Goal: Communication & Community: Answer question/provide support

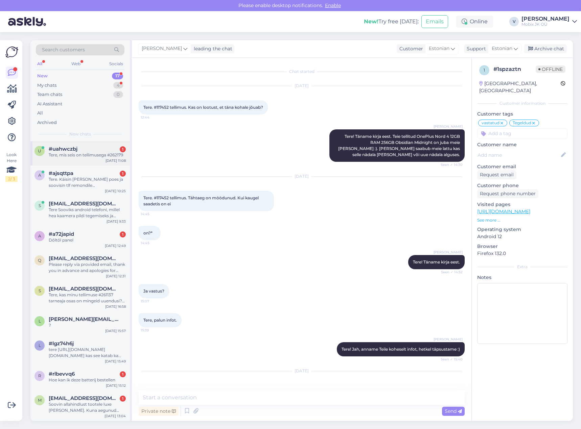
scroll to position [229, 0]
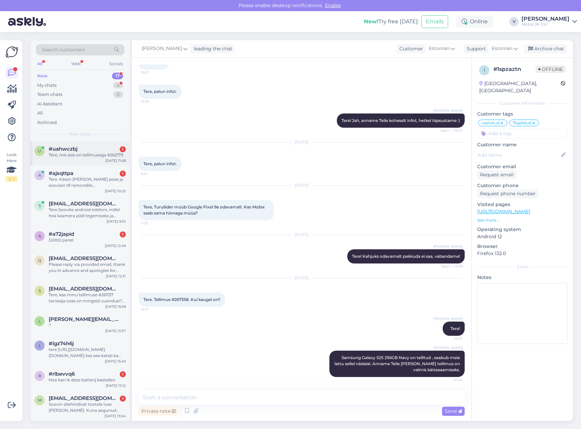
click at [85, 151] on div "#uahwczbj 1" at bounding box center [87, 149] width 77 height 6
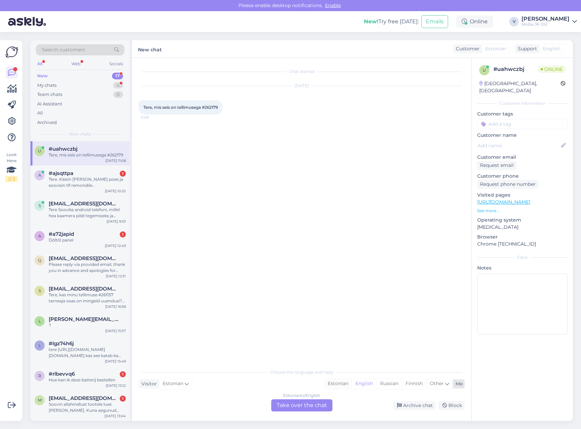
click at [331, 382] on div "Estonian" at bounding box center [337, 384] width 27 height 10
click at [321, 406] on div "Estonian to Estonian Take over the chat" at bounding box center [301, 406] width 61 height 12
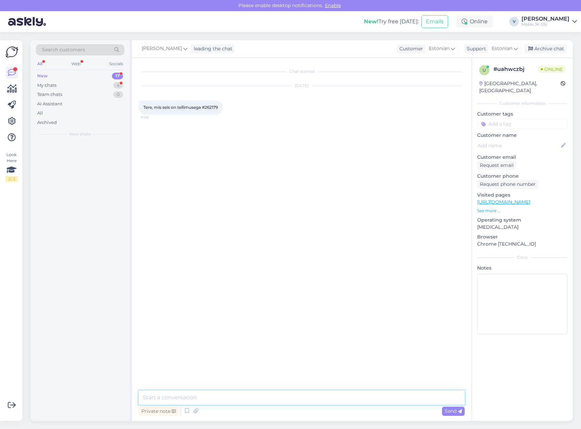
click at [321, 401] on textarea at bounding box center [302, 398] width 326 height 14
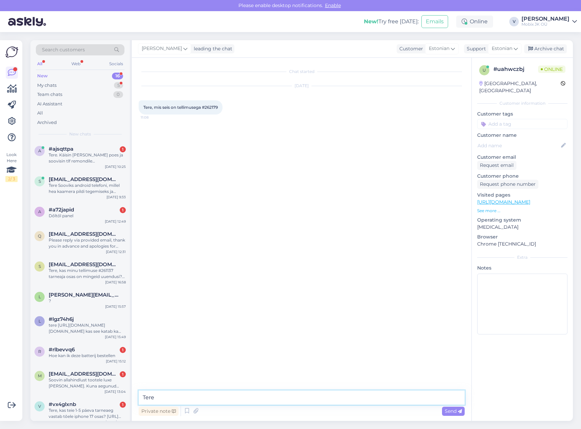
type textarea "Tere!"
drag, startPoint x: 207, startPoint y: 108, endPoint x: 226, endPoint y: 109, distance: 19.3
click at [222, 107] on div "Tere, mis seis on tellimusega #262179 11:08" at bounding box center [181, 107] width 84 height 14
copy div "262179 11:08"
click at [324, 394] on textarea at bounding box center [302, 398] width 326 height 14
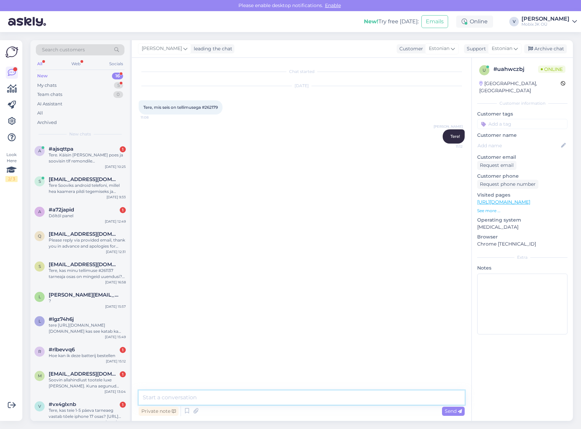
click at [358, 391] on textarea at bounding box center [302, 398] width 326 height 14
type textarea "Kohe täpsustan üle [PERSON_NAME] teada."
click at [355, 401] on textarea at bounding box center [302, 398] width 326 height 14
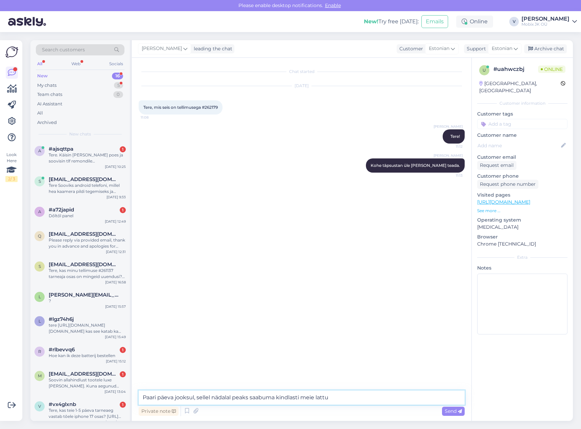
type textarea "Paari päeva jooksul, sellel nädalal peaks saabuma kindlasti meie lattu."
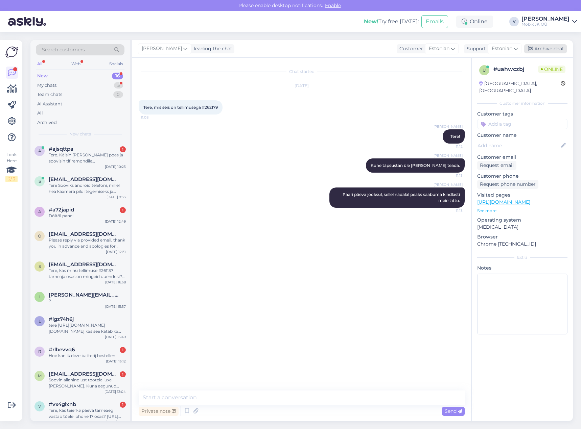
click at [541, 50] on div "Archive chat" at bounding box center [545, 48] width 43 height 9
click at [105, 157] on div "Tere. Käisin [PERSON_NAME] poes ja soovisin tlf remondile hinnapakkumist. Pidit…" at bounding box center [87, 158] width 77 height 12
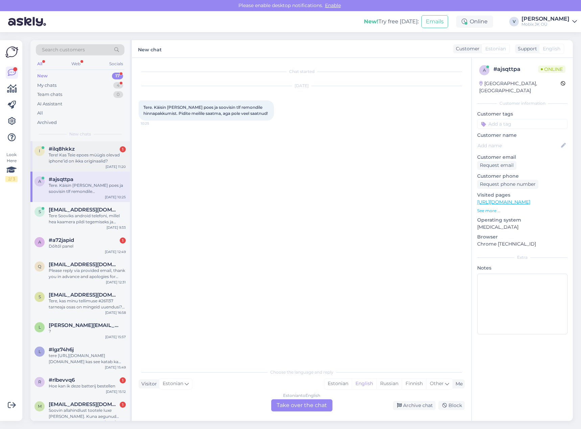
click at [102, 156] on div "Tere! Kas Teie epoes müügis olevad iphone’id on ikka originaalid?" at bounding box center [87, 158] width 77 height 12
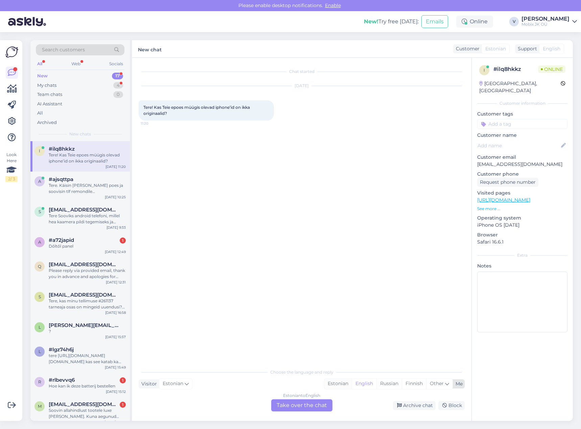
click at [340, 383] on div "Estonian" at bounding box center [337, 384] width 27 height 10
click at [312, 402] on div "Estonian to Estonian Take over the chat" at bounding box center [301, 406] width 61 height 12
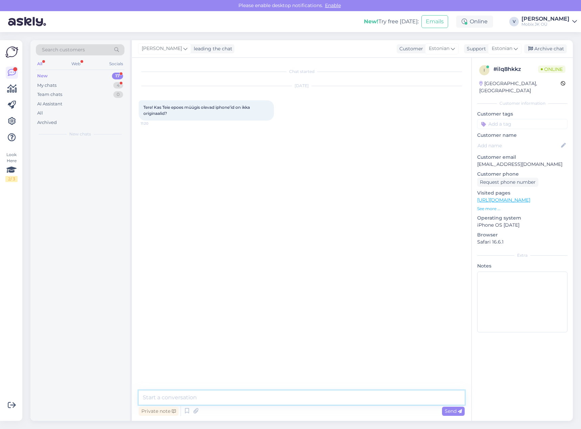
click at [313, 396] on textarea at bounding box center [302, 398] width 326 height 14
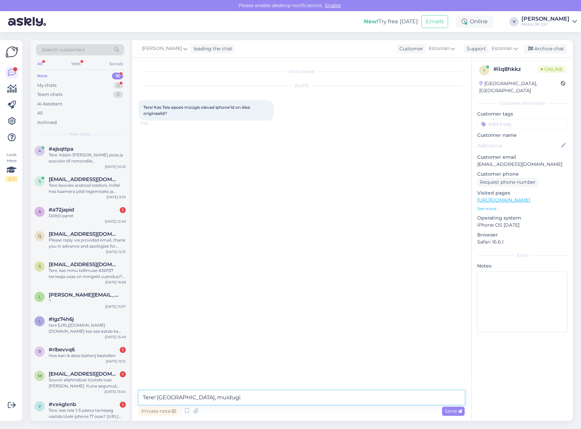
type textarea "Tere! [GEOGRAPHIC_DATA], muidugi."
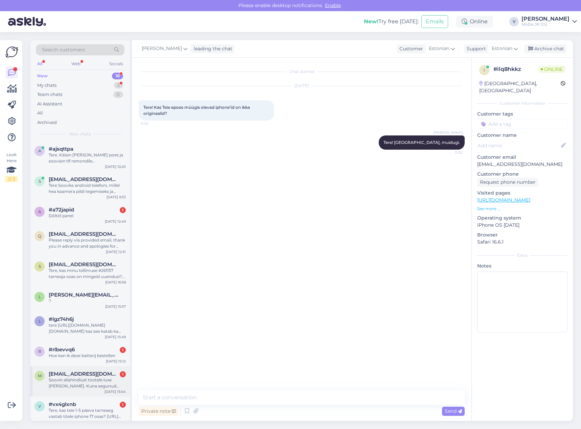
click at [98, 379] on div "Soovin allahindlust tootele luxe [PERSON_NAME]. Kuna aegunud mudel ning viimane…" at bounding box center [87, 383] width 77 height 12
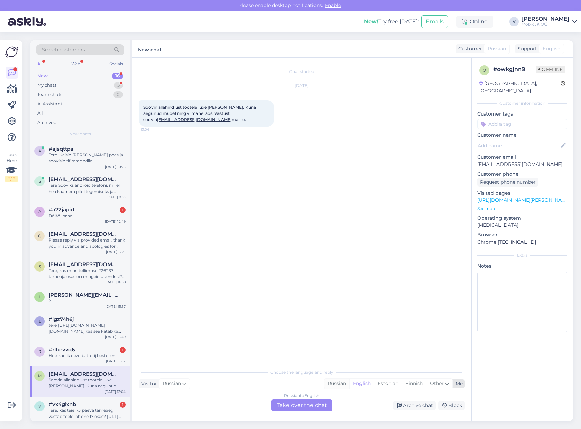
click at [335, 385] on div "Russian" at bounding box center [336, 384] width 25 height 10
click at [320, 402] on div "Russian to Russian Take over the chat" at bounding box center [301, 406] width 61 height 12
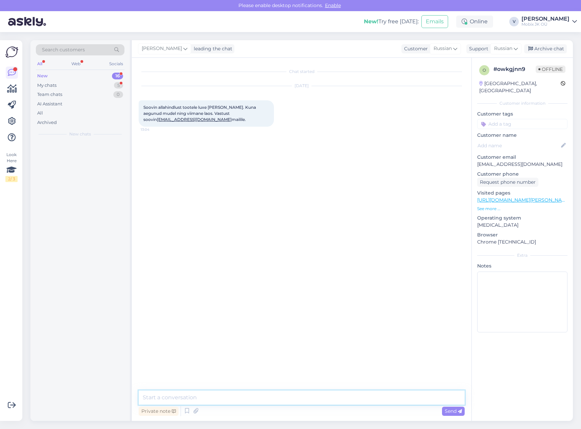
click at [320, 402] on textarea at bounding box center [302, 398] width 326 height 14
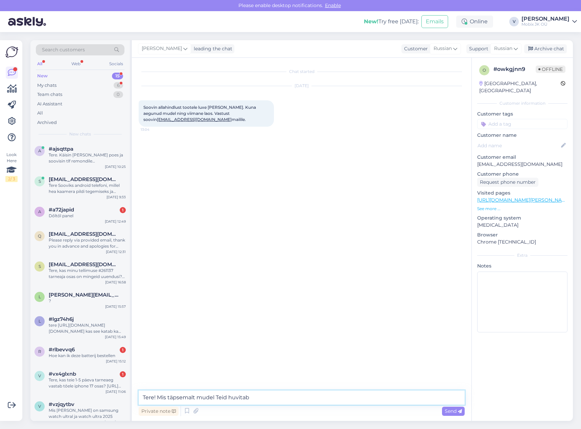
type textarea "Tere! Mis täpsemalt mudel Teid huvitab?"
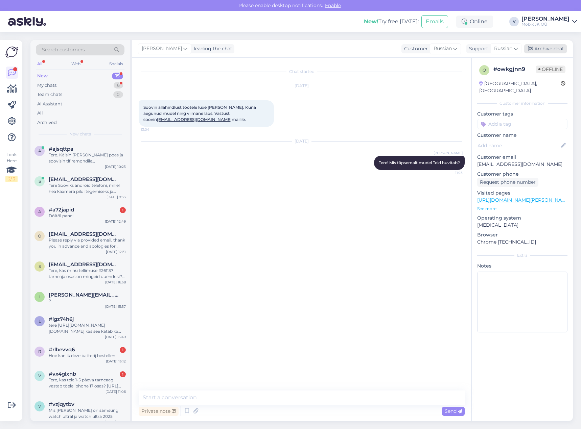
click at [558, 49] on div "Archive chat" at bounding box center [545, 48] width 43 height 9
click at [108, 382] on div "Tere, kas teie 1-5 päeva tarneaeg vastab tõele iphone 17 osas? [URL][DOMAIN_NAM…" at bounding box center [87, 383] width 77 height 12
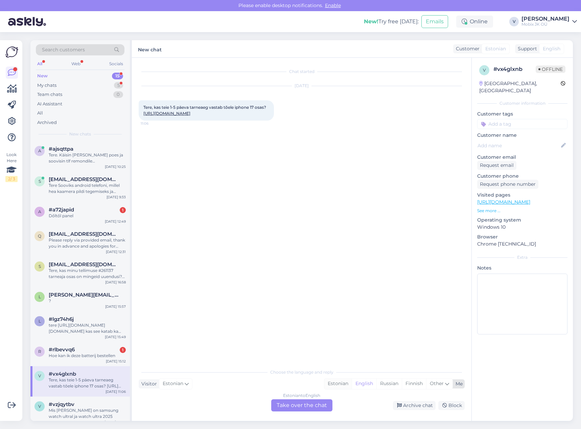
click at [346, 383] on div "Estonian" at bounding box center [337, 384] width 27 height 10
click at [322, 403] on div "Estonian to Estonian Take over the chat" at bounding box center [301, 406] width 61 height 12
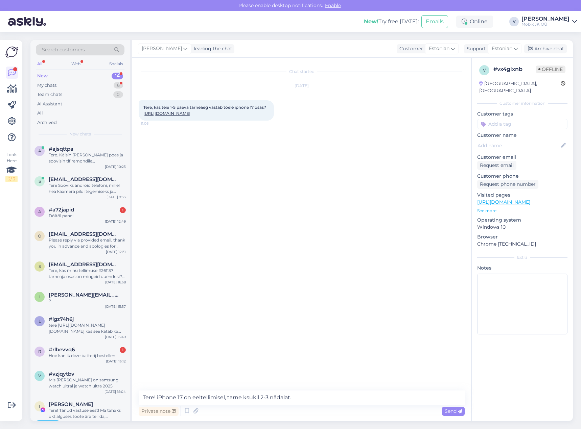
click at [259, 396] on textarea "Tere! iPhone 17 on eeltellimisel, tarne ksukil 2-3 nädalat." at bounding box center [302, 398] width 326 height 14
type textarea "Tere! iPhone 17 on eeltellimisel, tarne kuskil 2-3 nädalat."
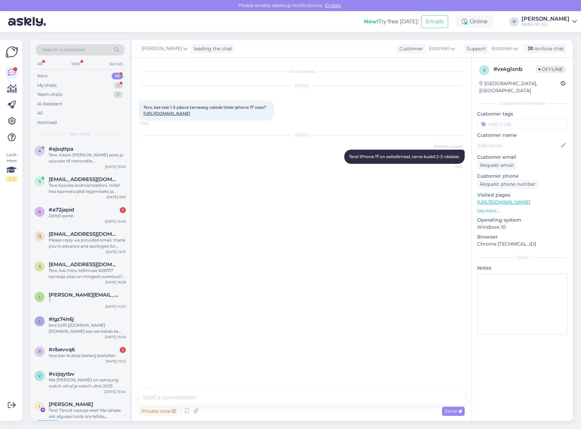
click at [514, 119] on input at bounding box center [522, 124] width 90 height 10
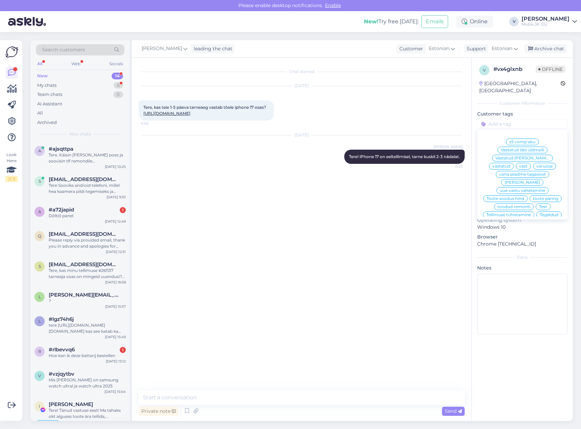
click at [510, 164] on span "vastatud" at bounding box center [501, 166] width 18 height 4
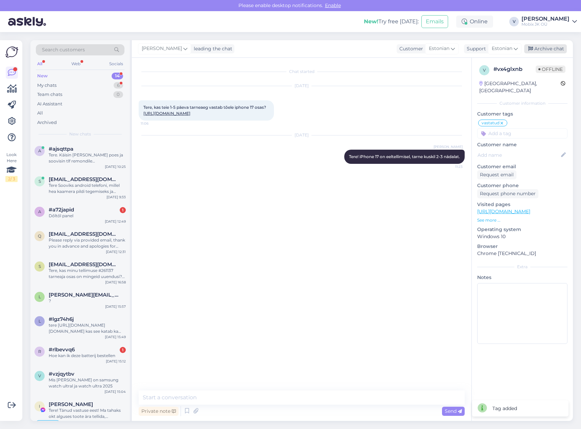
click at [549, 51] on div "Archive chat" at bounding box center [545, 48] width 43 height 9
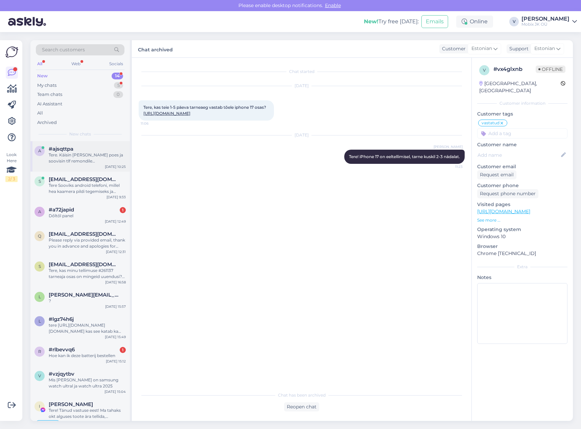
click at [97, 164] on div "a #ajsqttpa Tere. Käisin [PERSON_NAME] poes ja soovisin tlf remondile hinnapakk…" at bounding box center [79, 156] width 99 height 30
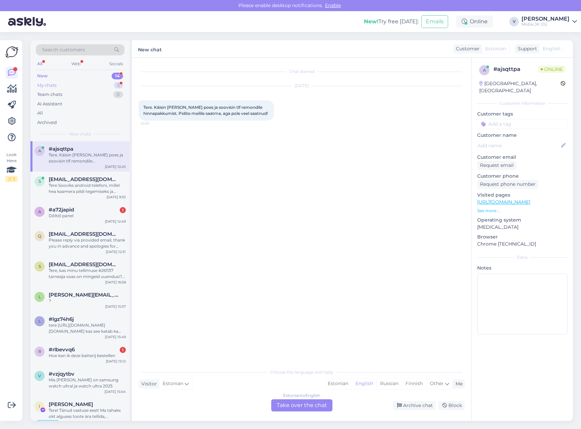
click at [117, 84] on div "5" at bounding box center [118, 85] width 9 height 7
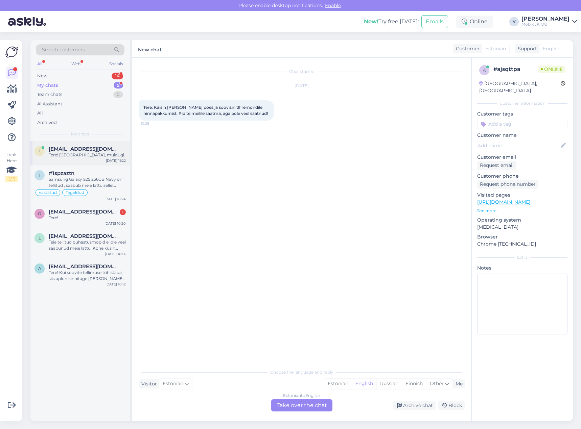
click at [100, 150] on span "[EMAIL_ADDRESS][DOMAIN_NAME]" at bounding box center [84, 149] width 70 height 6
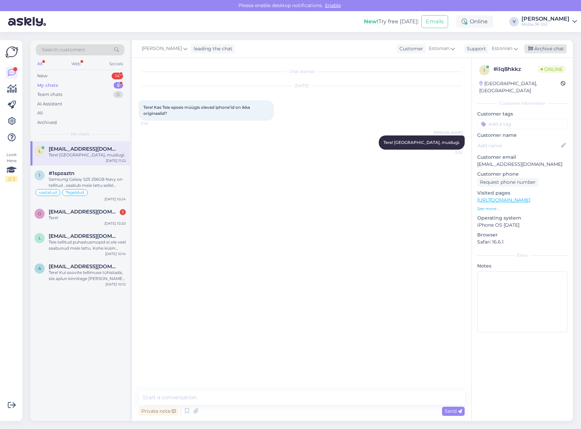
click at [540, 47] on div "Archive chat" at bounding box center [545, 48] width 43 height 9
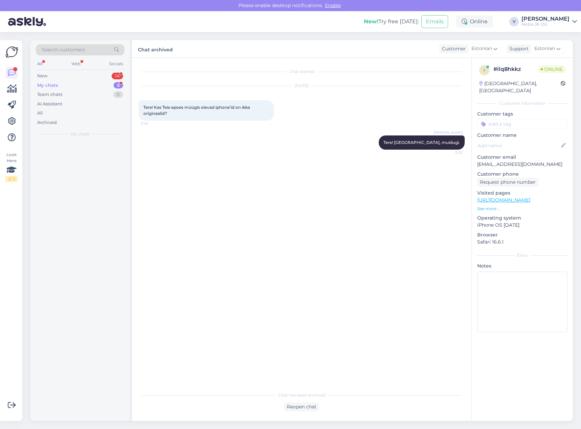
click at [104, 85] on div "My chats 5" at bounding box center [80, 85] width 89 height 9
click at [101, 77] on div "New 14" at bounding box center [80, 75] width 89 height 9
click at [105, 84] on div "My chats 5" at bounding box center [80, 85] width 89 height 9
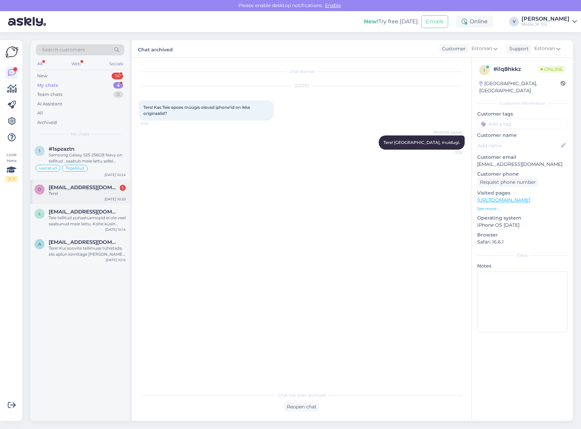
click at [122, 191] on div "Tere!" at bounding box center [87, 194] width 77 height 6
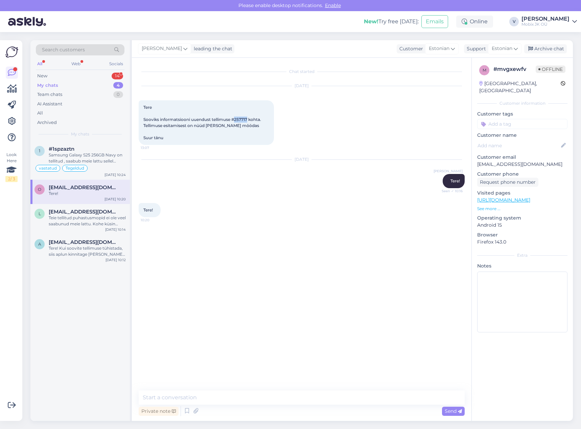
drag, startPoint x: 236, startPoint y: 118, endPoint x: 247, endPoint y: 118, distance: 11.8
click at [247, 118] on span "Tere Sooviks informatsiooni uuendust tellimuse #257717 kohta. Tellimuse esitami…" at bounding box center [202, 122] width 119 height 35
copy span "257717"
click at [327, 394] on textarea at bounding box center [302, 398] width 326 height 14
type textarea "K"
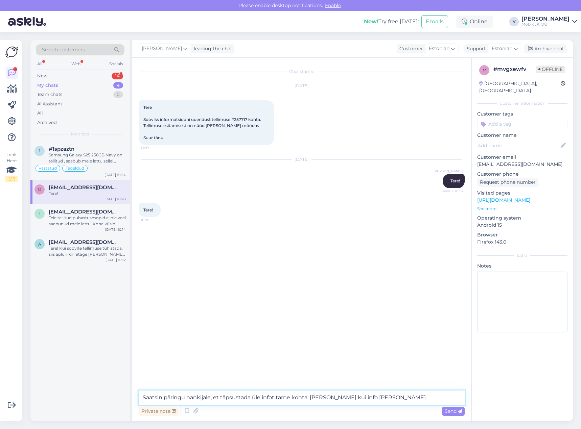
type textarea "Saatsin päringu hankijale, et täpsustada üle infot tarne kohta. [PERSON_NAME] k…"
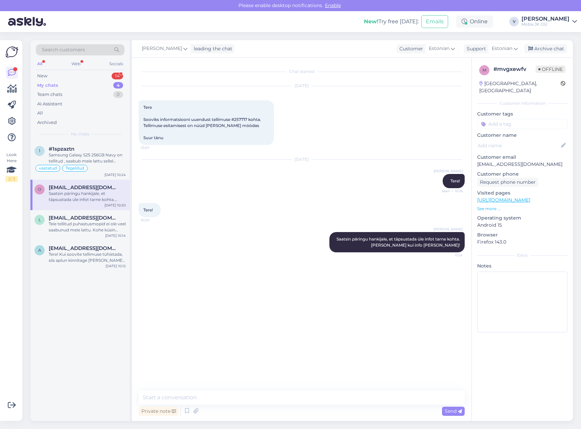
click at [531, 119] on input at bounding box center [522, 124] width 90 height 10
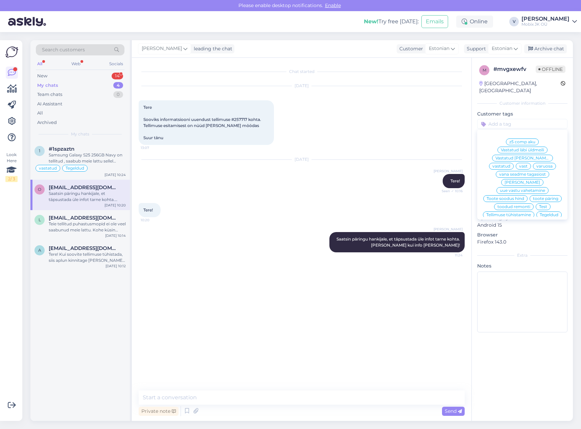
click at [510, 164] on span "vastatud" at bounding box center [501, 166] width 18 height 4
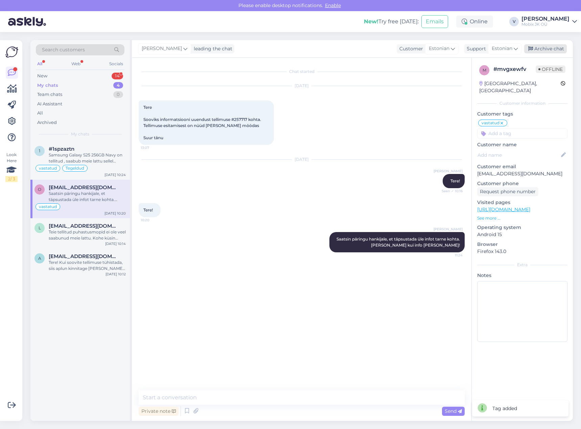
click at [552, 47] on div "Archive chat" at bounding box center [545, 48] width 43 height 9
